Goal: Find specific page/section: Find specific page/section

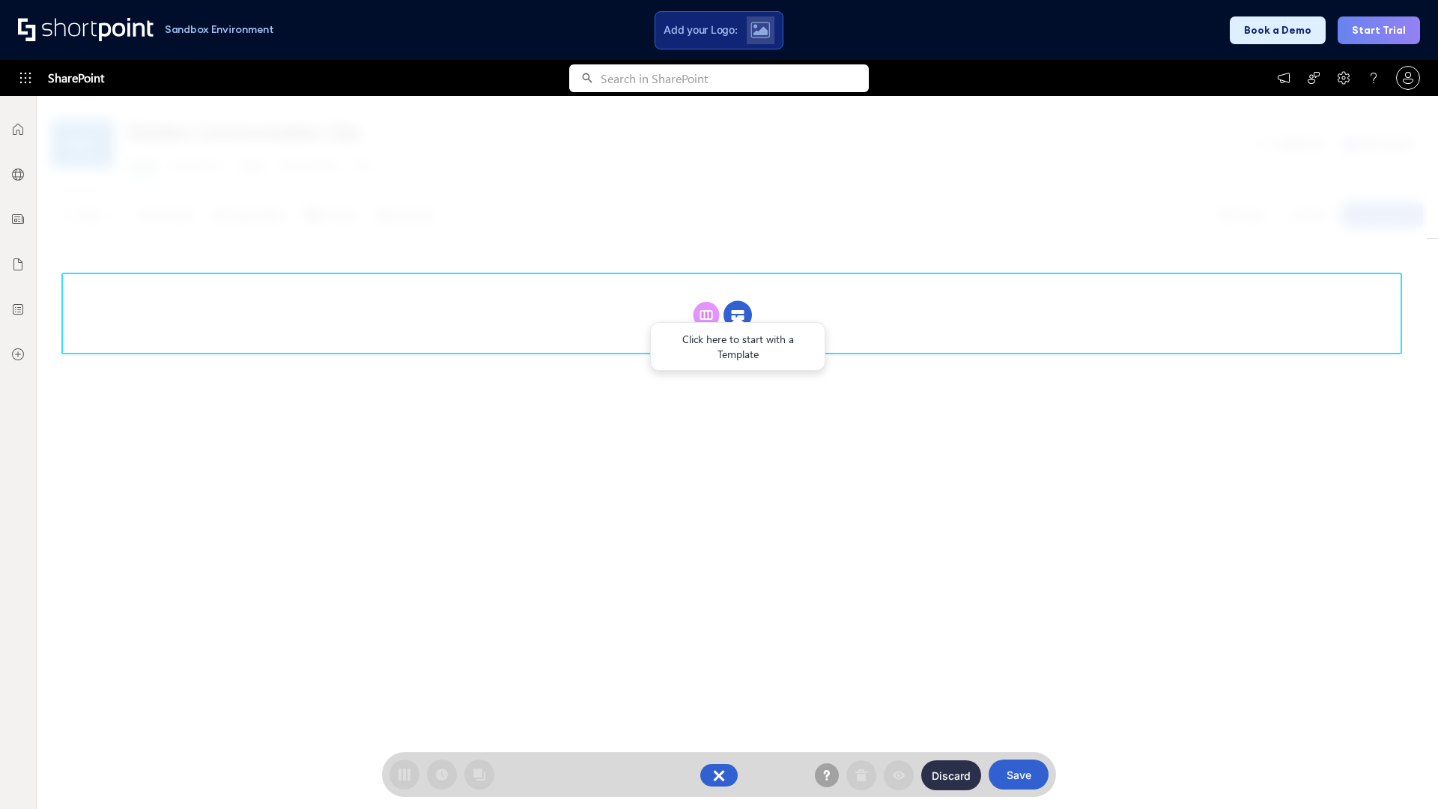
click at [738, 301] on circle at bounding box center [738, 315] width 28 height 28
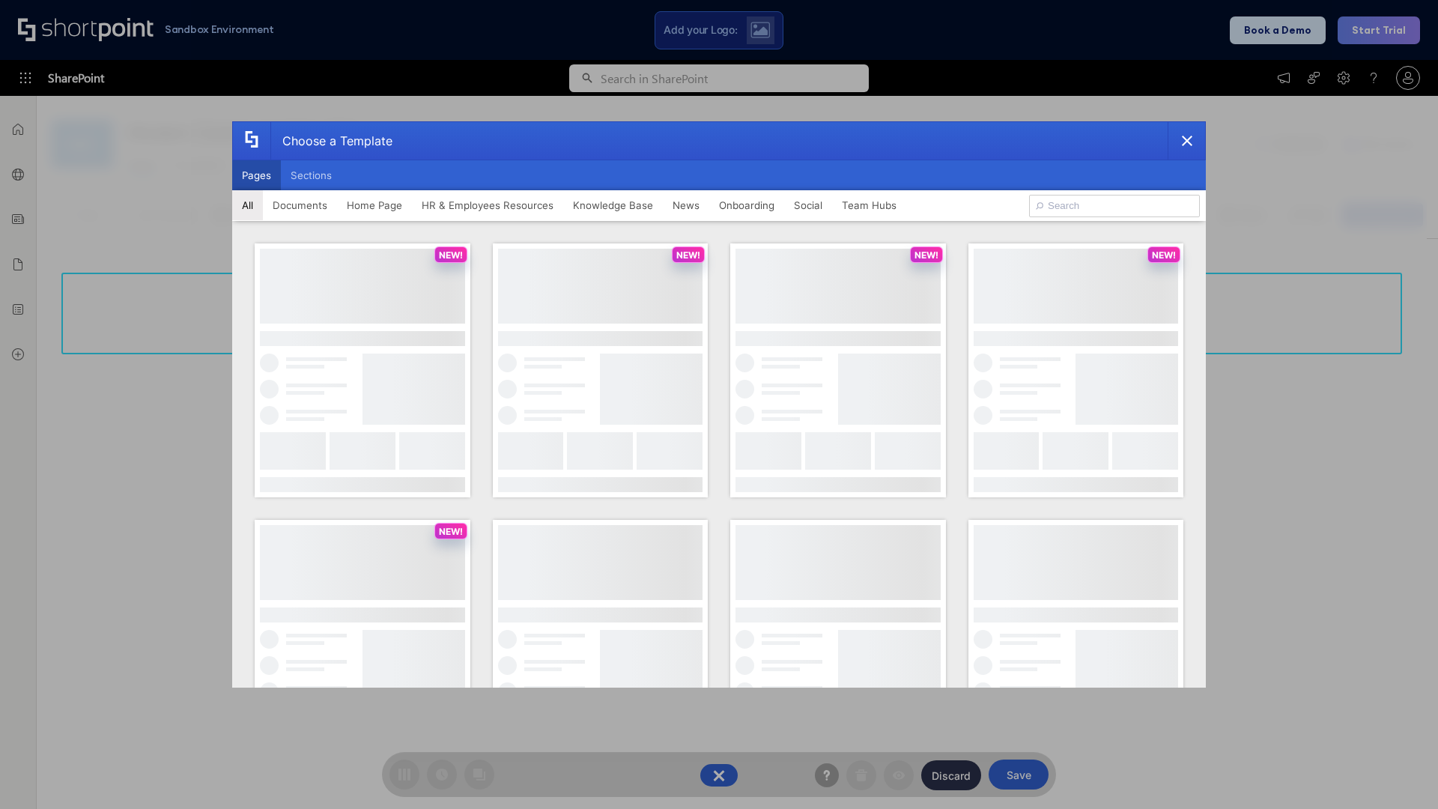
scroll to position [205, 0]
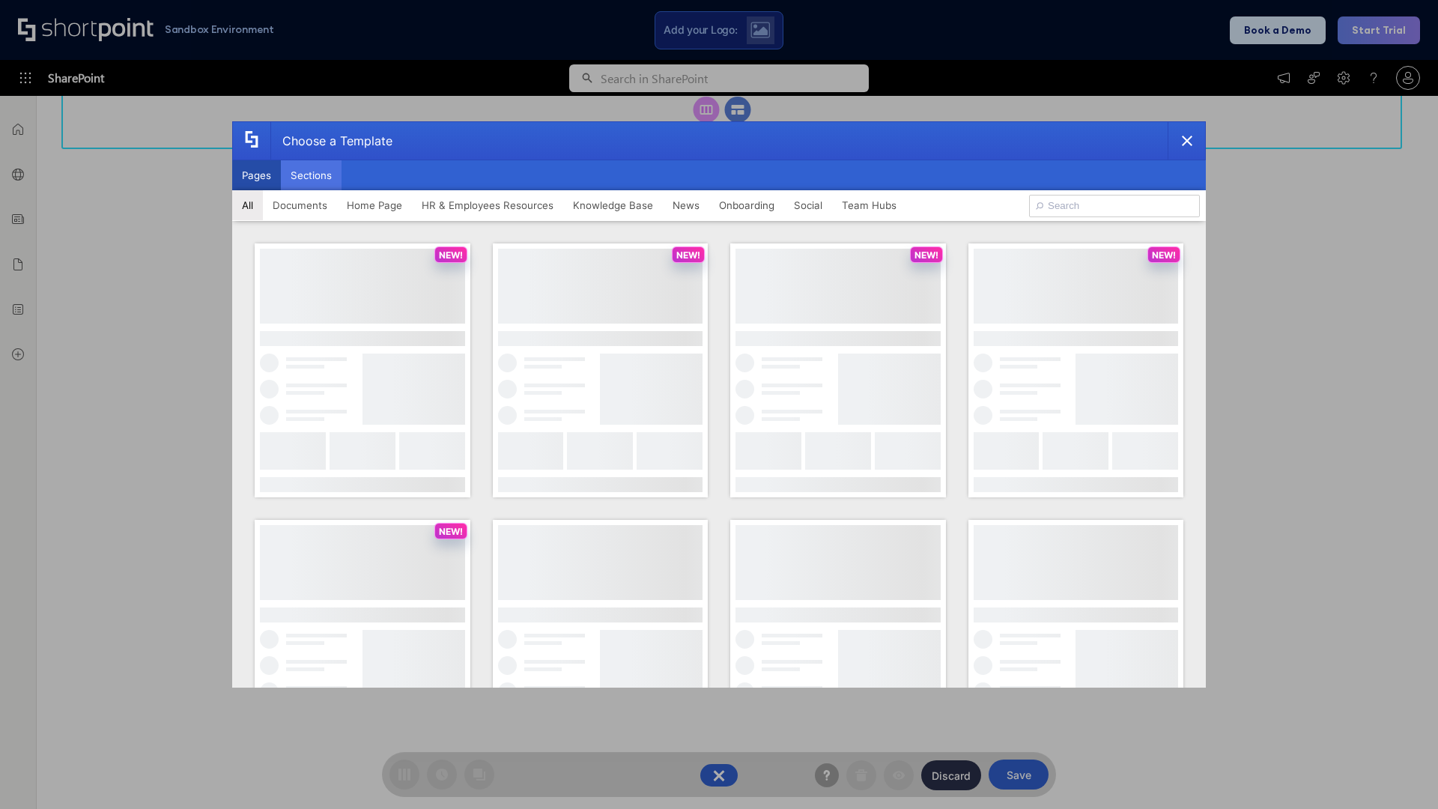
click at [311, 175] on button "Sections" at bounding box center [311, 175] width 61 height 30
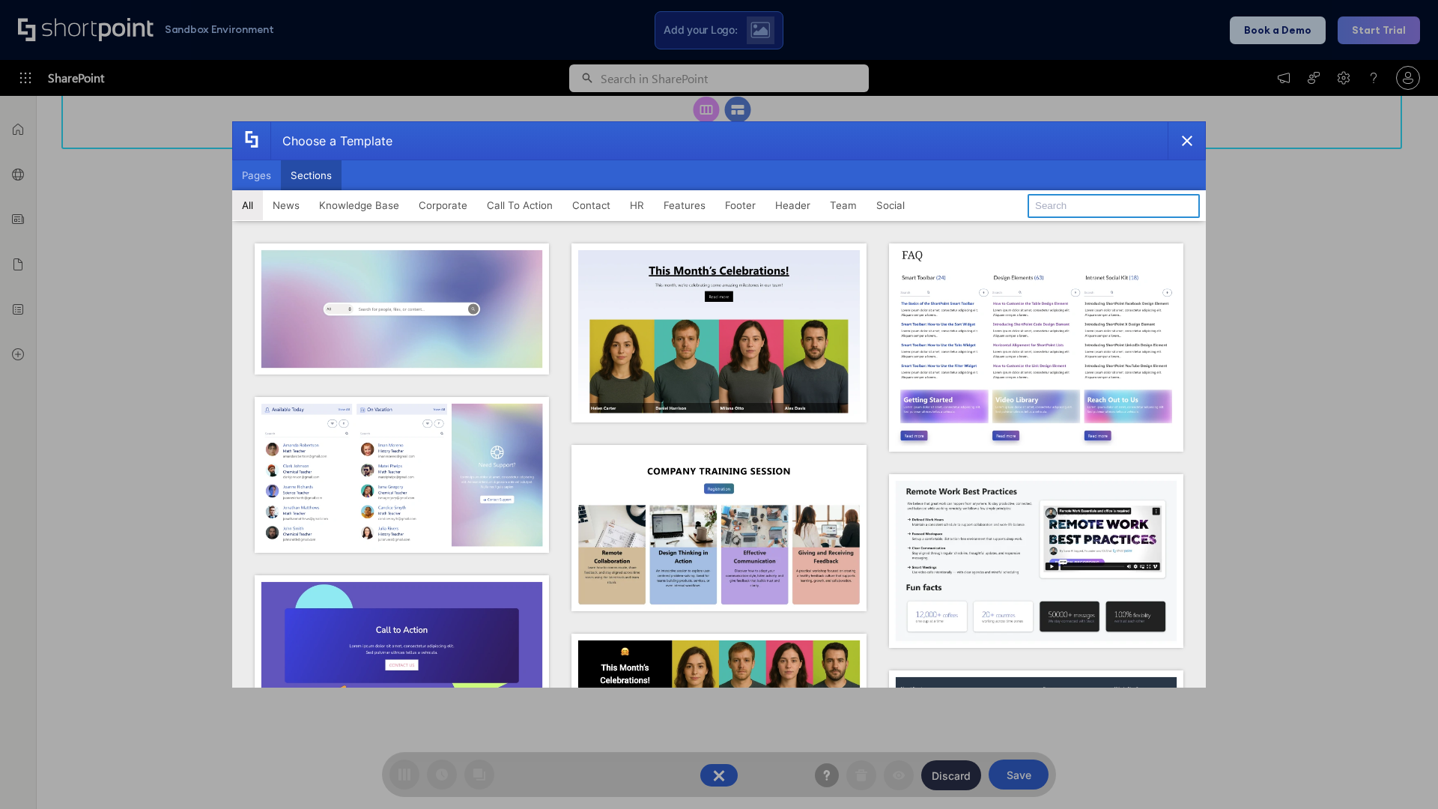
type input "Features Kit 1"
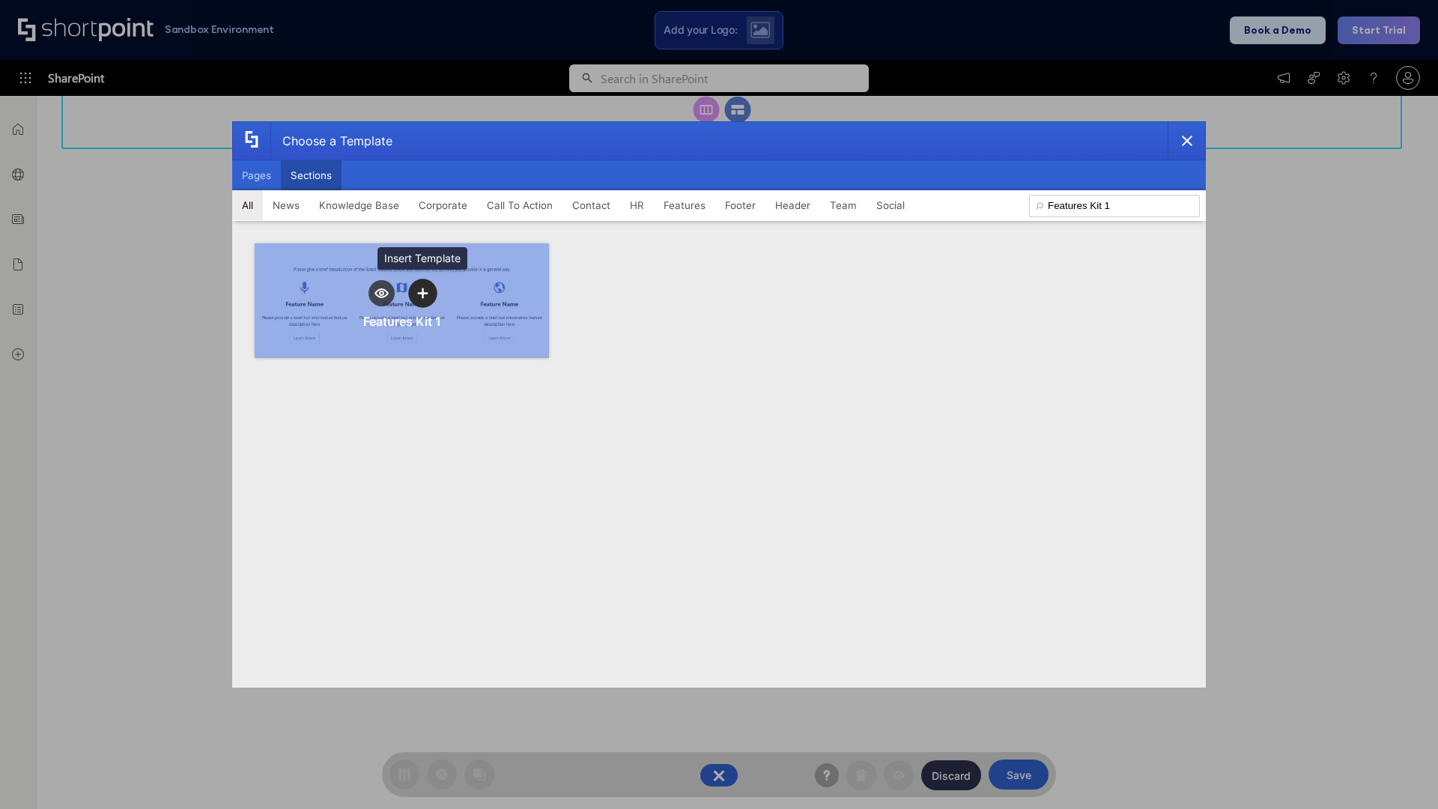
click at [422, 293] on icon "template selector" at bounding box center [422, 293] width 10 height 10
